Goal: Task Accomplishment & Management: Manage account settings

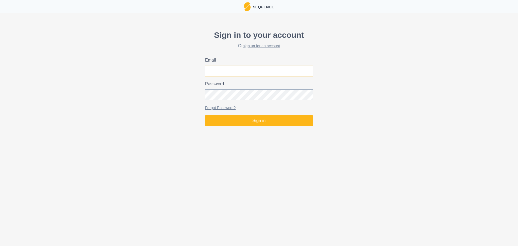
click at [248, 70] on input "Email" at bounding box center [259, 71] width 108 height 11
type input "[EMAIL_ADDRESS][DOMAIN_NAME]"
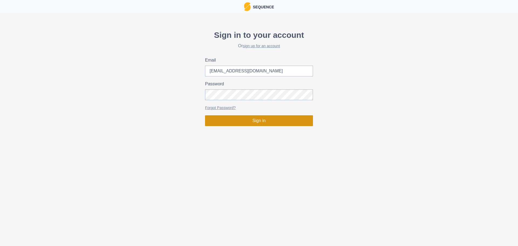
click at [283, 124] on button "Sign in" at bounding box center [259, 120] width 108 height 11
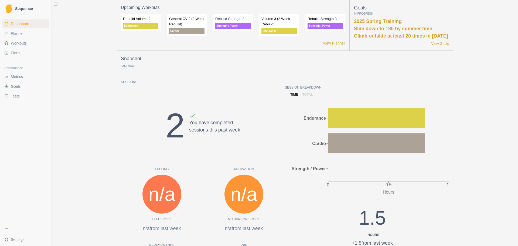
click at [24, 45] on span "Workouts" at bounding box center [19, 42] width 16 height 5
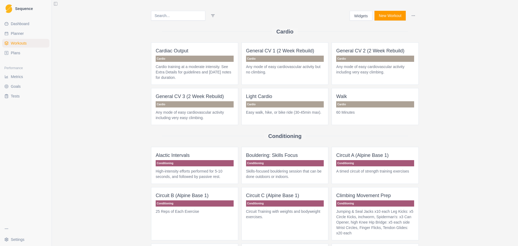
click at [25, 53] on link "Plans" at bounding box center [25, 53] width 47 height 9
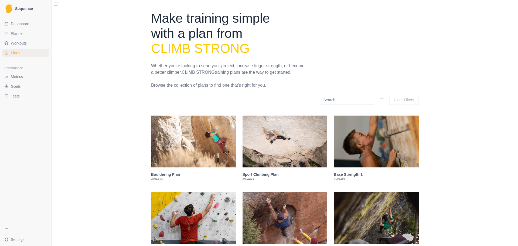
click at [21, 33] on span "Planner" at bounding box center [17, 33] width 13 height 5
select select "month"
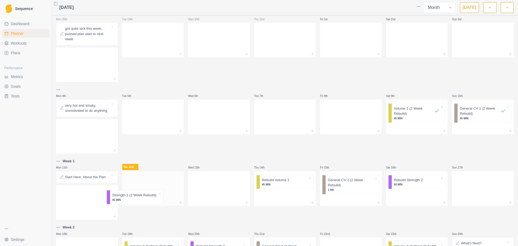
drag, startPoint x: 92, startPoint y: 205, endPoint x: 149, endPoint y: 186, distance: 60.8
click at [149, 186] on div "Mon 28th got quite sick this week, pushed plan start to [DATE] 29th Wed 30th Th…" at bounding box center [284, 173] width 457 height 329
click at [158, 177] on p "Strength 1 (2 Week Rebuild)" at bounding box center [152, 178] width 44 height 5
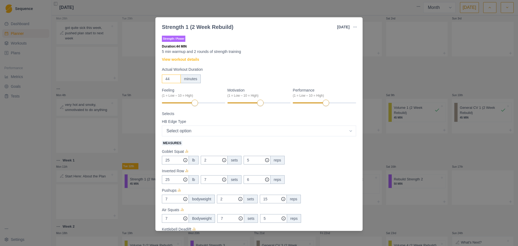
drag, startPoint x: 174, startPoint y: 80, endPoint x: 166, endPoint y: 78, distance: 8.5
click at [166, 78] on input "44" at bounding box center [171, 78] width 19 height 9
drag, startPoint x: 169, startPoint y: 78, endPoint x: 162, endPoint y: 78, distance: 6.7
click at [162, 78] on input "45" at bounding box center [171, 78] width 19 height 9
drag, startPoint x: 170, startPoint y: 80, endPoint x: 164, endPoint y: 80, distance: 5.7
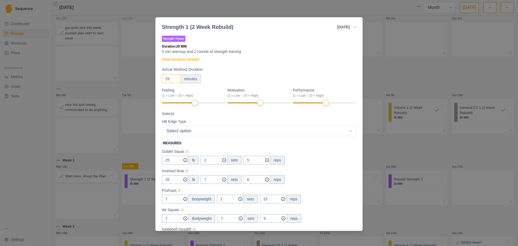
click at [164, 80] on input "25" at bounding box center [171, 78] width 19 height 9
type input "30"
click at [251, 80] on div "30 minutes" at bounding box center [259, 78] width 194 height 9
click at [233, 130] on select "Select option Small Medium Large 2 Finger Pocket Mono Sloper" at bounding box center [259, 130] width 194 height 11
select select "3"
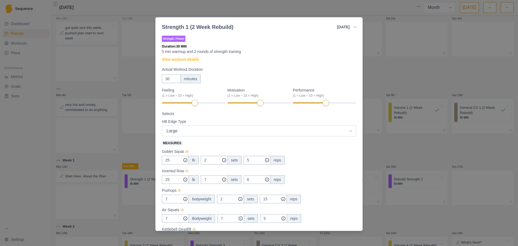
click at [162, 125] on select "Select option Small Medium Large 2 Finger Pocket Mono Sloper" at bounding box center [259, 130] width 194 height 11
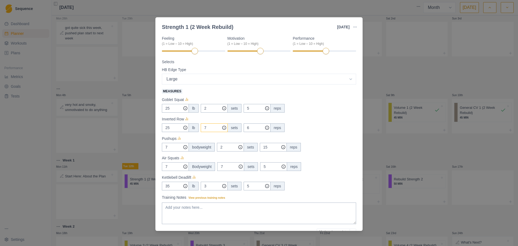
scroll to position [54, 0]
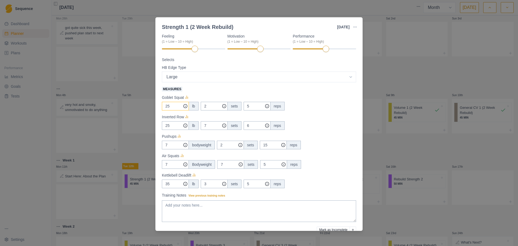
drag, startPoint x: 176, startPoint y: 106, endPoint x: 159, endPoint y: 106, distance: 17.3
click at [159, 106] on div "Strength / Power Duration: 30 MIN 5 min warmup and 2 rounds of strength trainin…" at bounding box center [258, 131] width 207 height 198
type input "20"
drag, startPoint x: 175, startPoint y: 125, endPoint x: 161, endPoint y: 125, distance: 13.8
click at [161, 125] on div "Strength / Power Duration: 30 MIN 5 min warmup and 2 rounds of strength trainin…" at bounding box center [258, 131] width 207 height 198
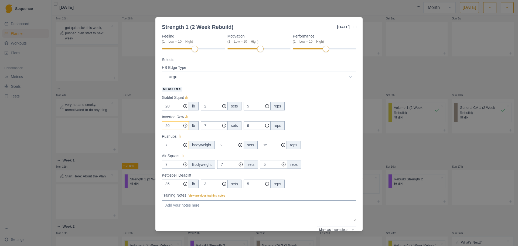
type input "20"
click at [176, 110] on input "7" at bounding box center [175, 106] width 27 height 9
drag, startPoint x: 215, startPoint y: 184, endPoint x: 200, endPoint y: 182, distance: 15.0
click at [200, 182] on div "35 lb 3 sets 5 reps" at bounding box center [259, 183] width 194 height 9
type input "2"
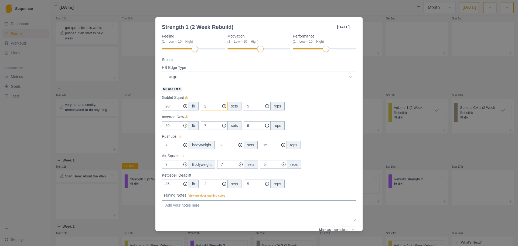
click at [209, 105] on input "2" at bounding box center [214, 106] width 27 height 9
drag, startPoint x: 211, startPoint y: 128, endPoint x: 193, endPoint y: 126, distance: 18.9
click at [193, 126] on div "20 lb 7 sets 6 reps" at bounding box center [259, 125] width 194 height 9
drag, startPoint x: 209, startPoint y: 126, endPoint x: 199, endPoint y: 125, distance: 10.3
click at [199, 125] on div "20 lb 2 sets 6 reps" at bounding box center [259, 125] width 194 height 9
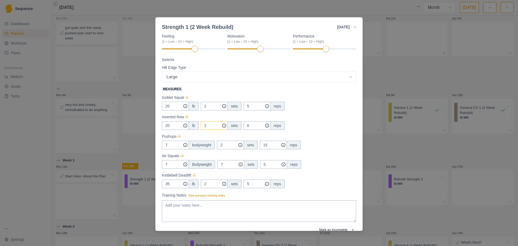
type input "7"
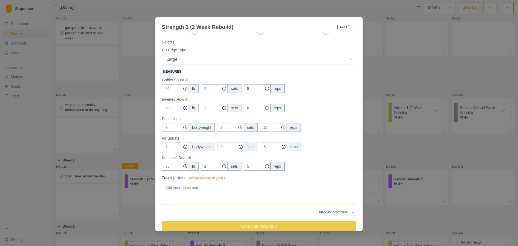
scroll to position [80, 0]
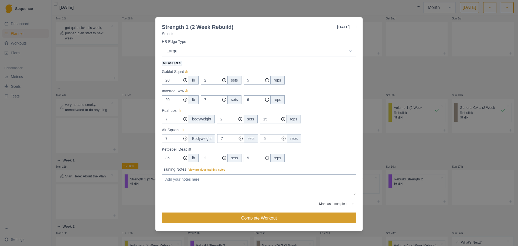
click at [249, 217] on button "Complete Workout" at bounding box center [259, 217] width 194 height 11
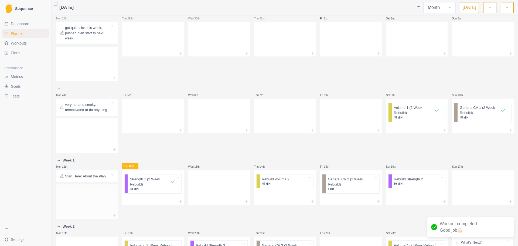
click at [105, 201] on div at bounding box center [87, 201] width 62 height 24
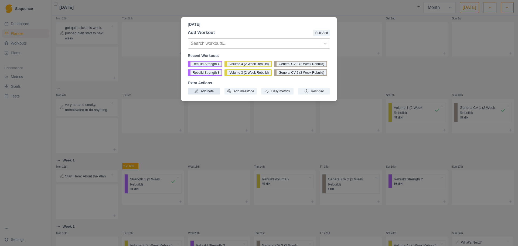
click at [206, 91] on button "Add note" at bounding box center [204, 91] width 32 height 6
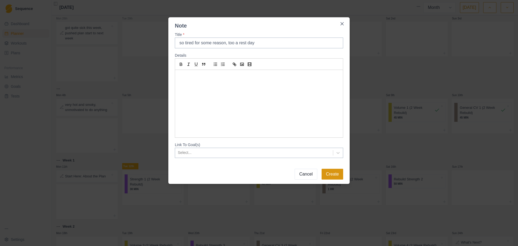
type input "so tired for some reason, too a rest day"
click at [332, 172] on button "Create" at bounding box center [332, 174] width 22 height 11
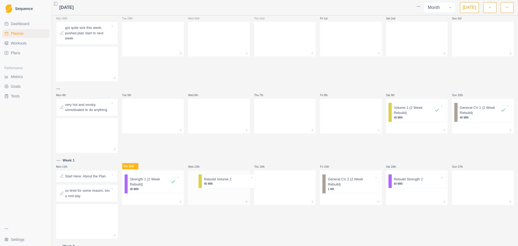
drag, startPoint x: 283, startPoint y: 180, endPoint x: 221, endPoint y: 181, distance: 61.5
click at [221, 181] on div "Mon 28th got quite sick this week, pushed plan start to [DATE] 29th Wed 30th Th…" at bounding box center [284, 183] width 457 height 348
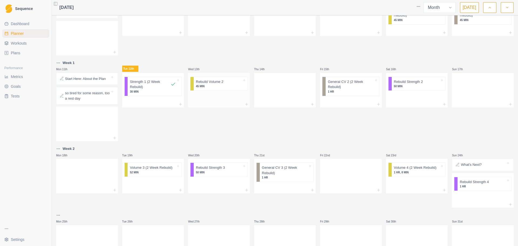
scroll to position [135, 0]
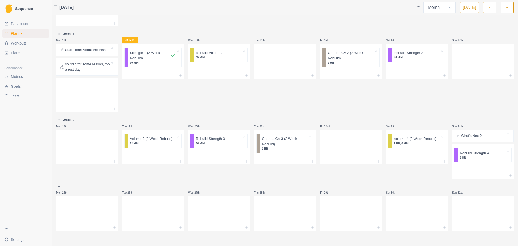
click at [22, 52] on link "Plans" at bounding box center [25, 53] width 47 height 9
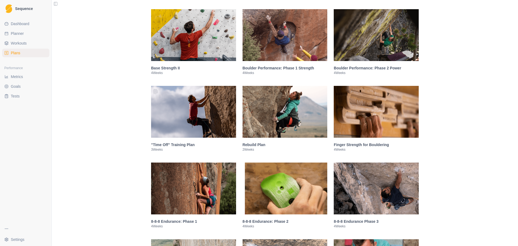
scroll to position [189, 0]
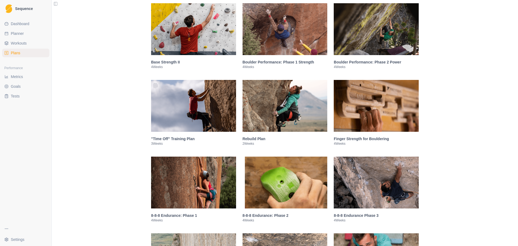
click at [201, 118] on img at bounding box center [193, 106] width 85 height 52
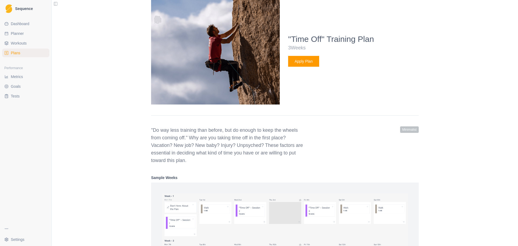
scroll to position [291, 0]
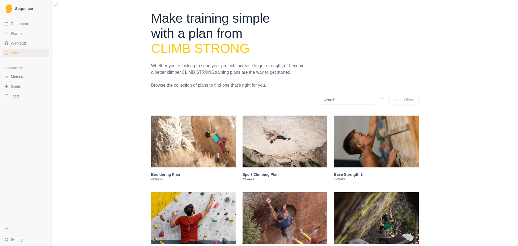
select select "month"
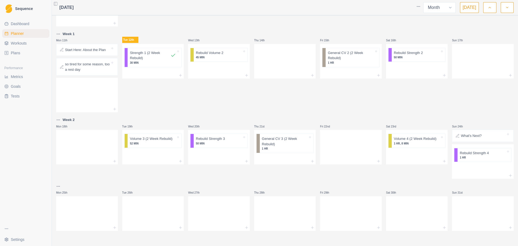
scroll to position [108, 0]
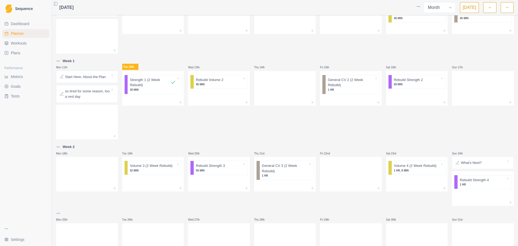
click at [18, 56] on link "Plans" at bounding box center [25, 53] width 47 height 9
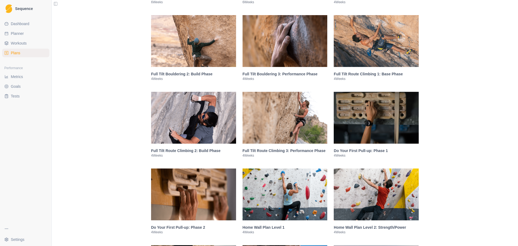
scroll to position [485, 0]
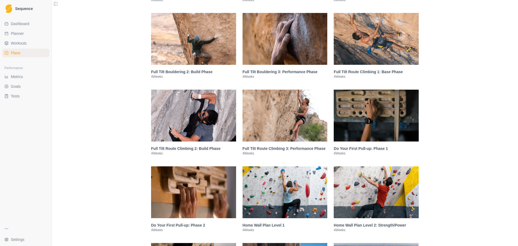
click at [362, 117] on img at bounding box center [376, 116] width 85 height 52
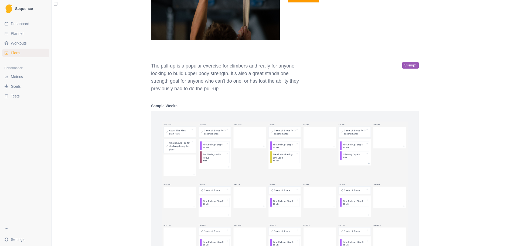
scroll to position [733, 0]
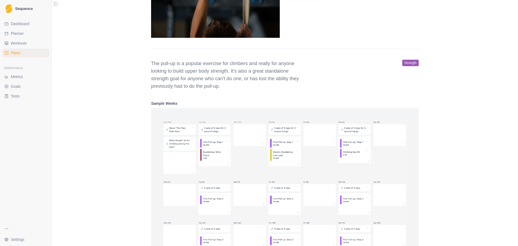
select select "month"
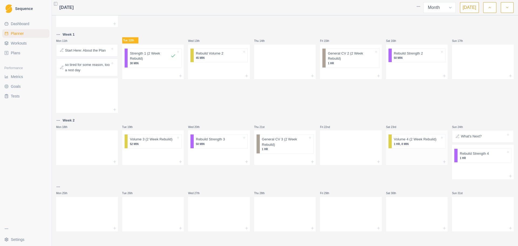
scroll to position [135, 0]
click at [24, 56] on link "Plans" at bounding box center [25, 53] width 47 height 9
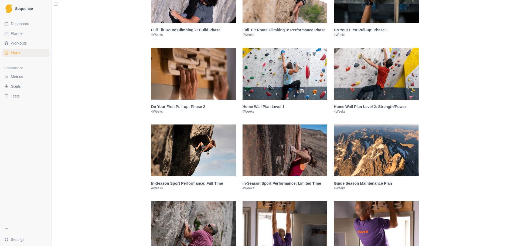
scroll to position [603, 0]
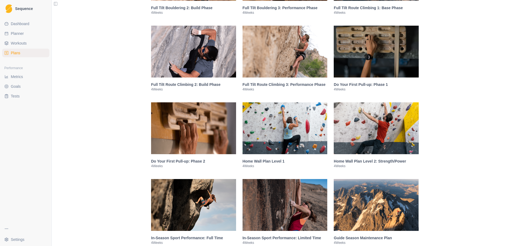
click at [293, 133] on img at bounding box center [284, 128] width 85 height 52
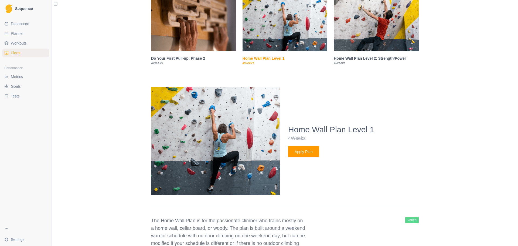
scroll to position [728, 0]
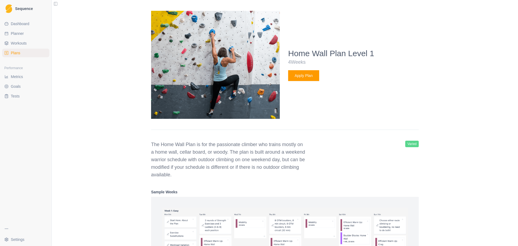
click at [306, 76] on button "Apply Plan" at bounding box center [303, 75] width 31 height 11
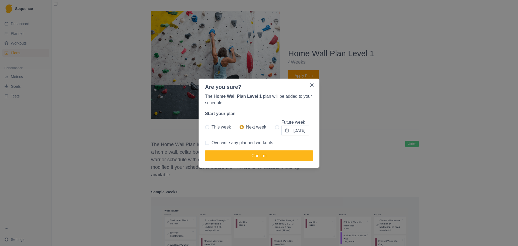
click at [275, 126] on span at bounding box center [277, 127] width 4 height 4
click at [275, 127] on input "Future week [DATE]" at bounding box center [275, 127] width 0 height 0
radio input "true"
click at [286, 154] on button "Confirm" at bounding box center [259, 155] width 108 height 11
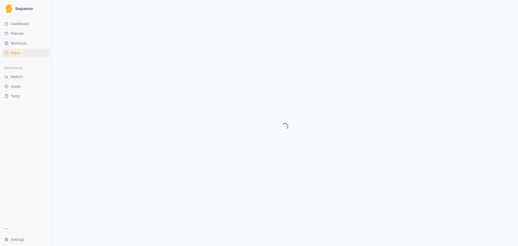
select select "month"
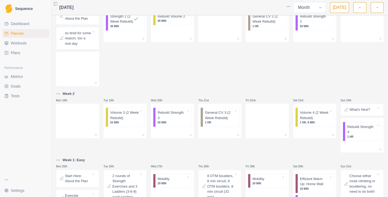
scroll to position [193, 0]
